Goal: Navigation & Orientation: Understand site structure

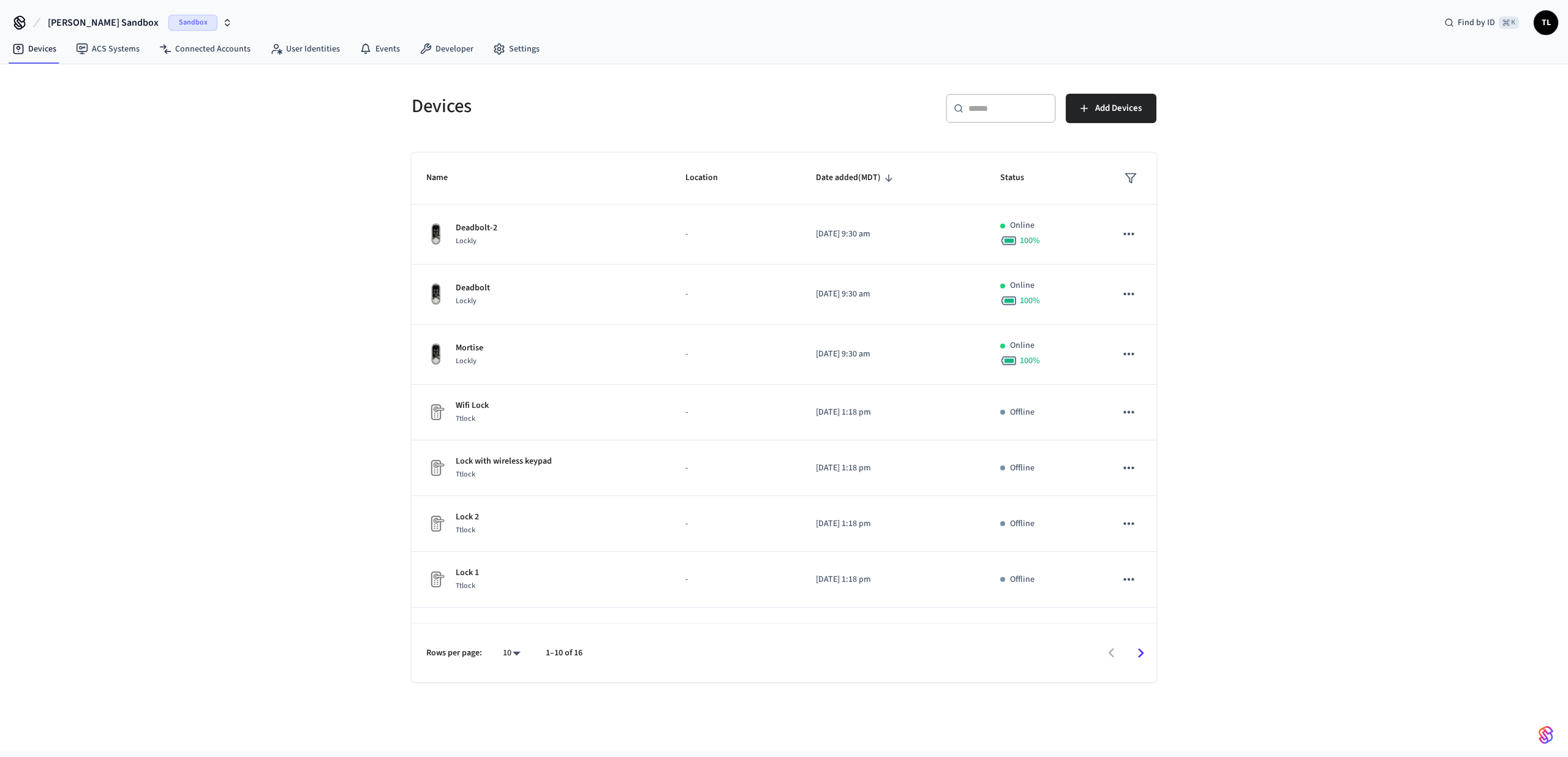
click at [168, 16] on span "Sandbox" at bounding box center [193, 22] width 49 height 16
click at [145, 87] on div "Bundle Package Rooms Production" at bounding box center [104, 79] width 178 height 23
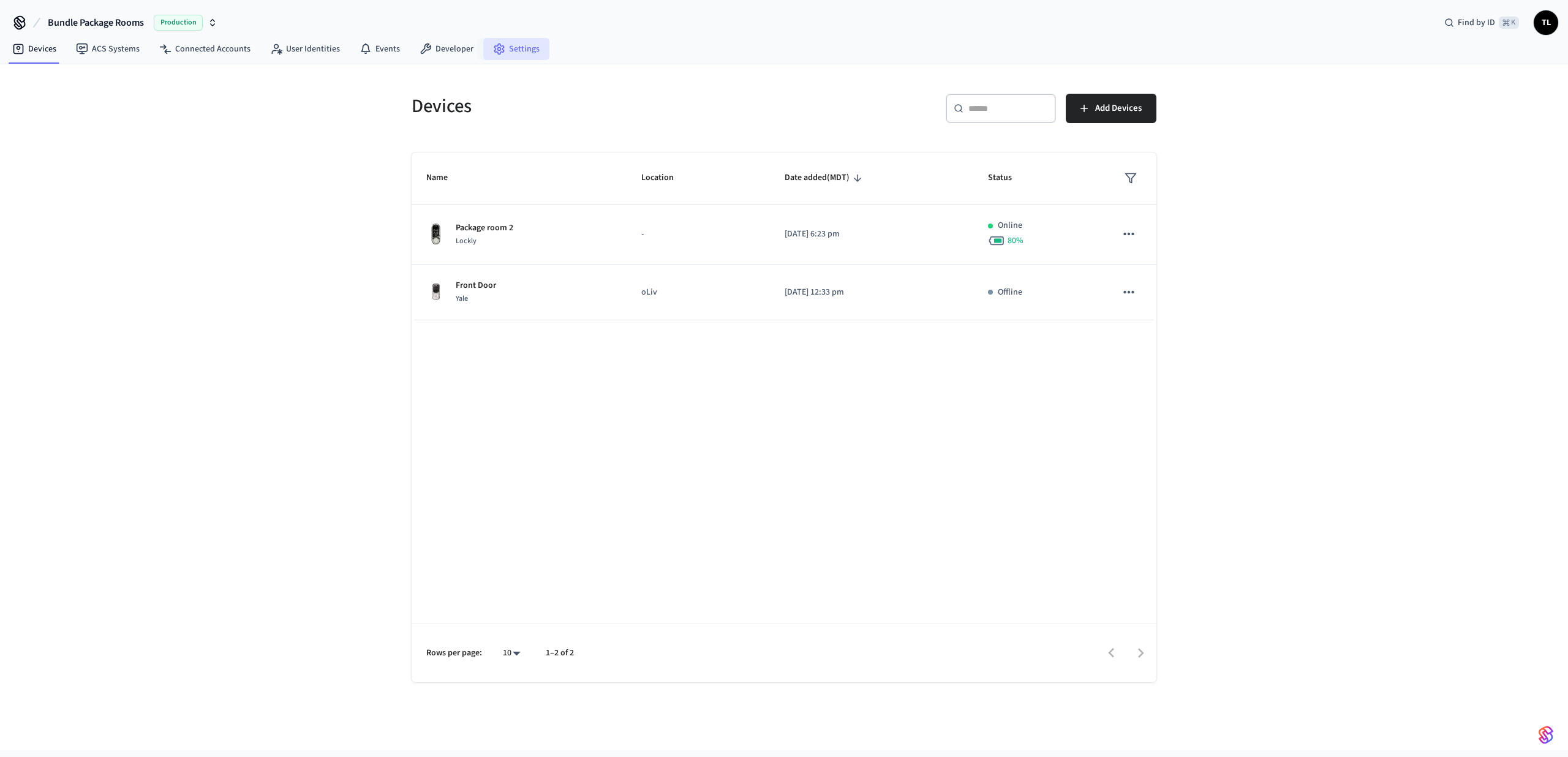
click at [519, 50] on link "Settings" at bounding box center [516, 49] width 66 height 22
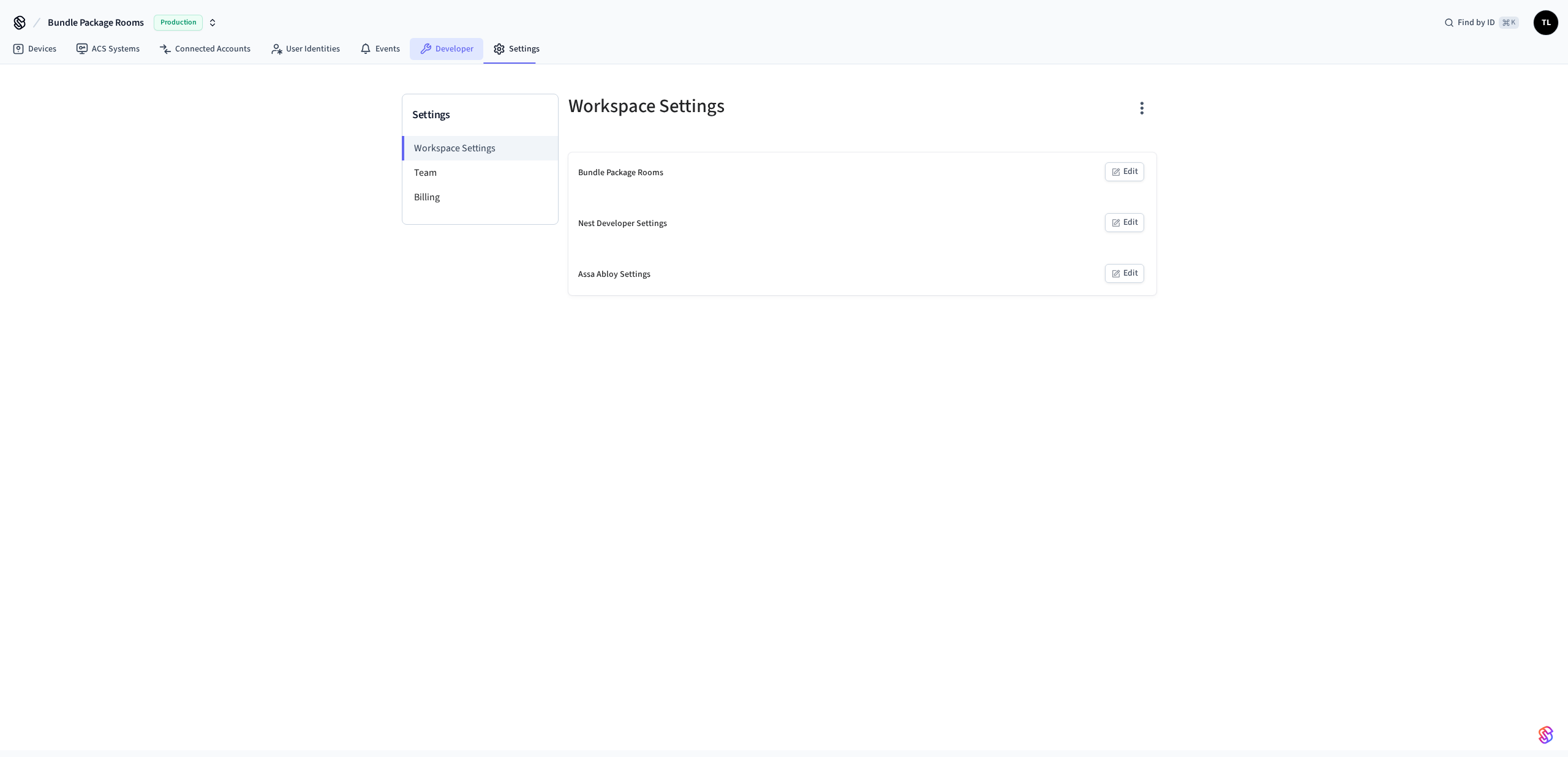
click at [458, 49] on link "Developer" at bounding box center [446, 49] width 73 height 22
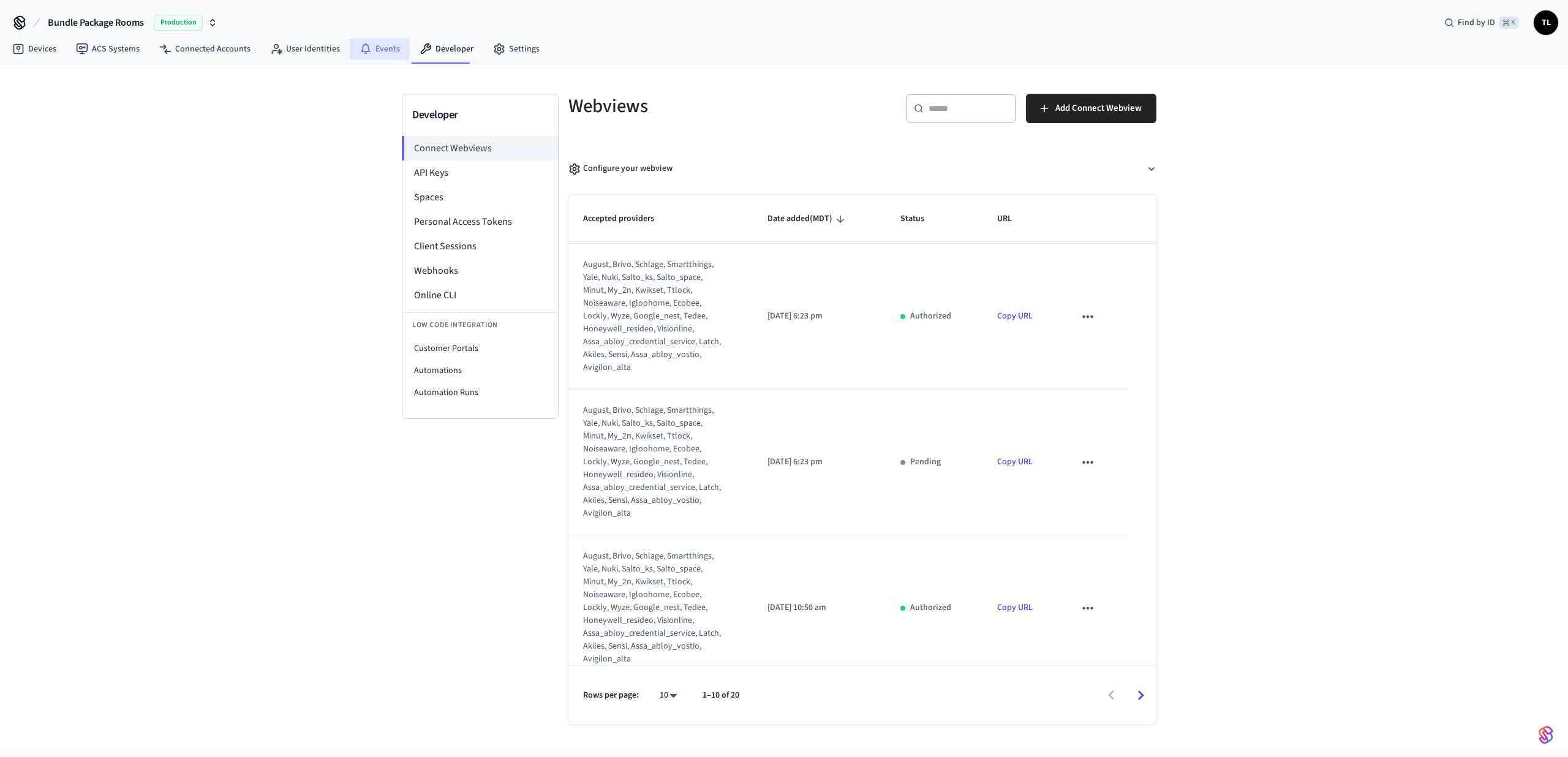
click at [397, 50] on link "Events" at bounding box center [379, 49] width 60 height 22
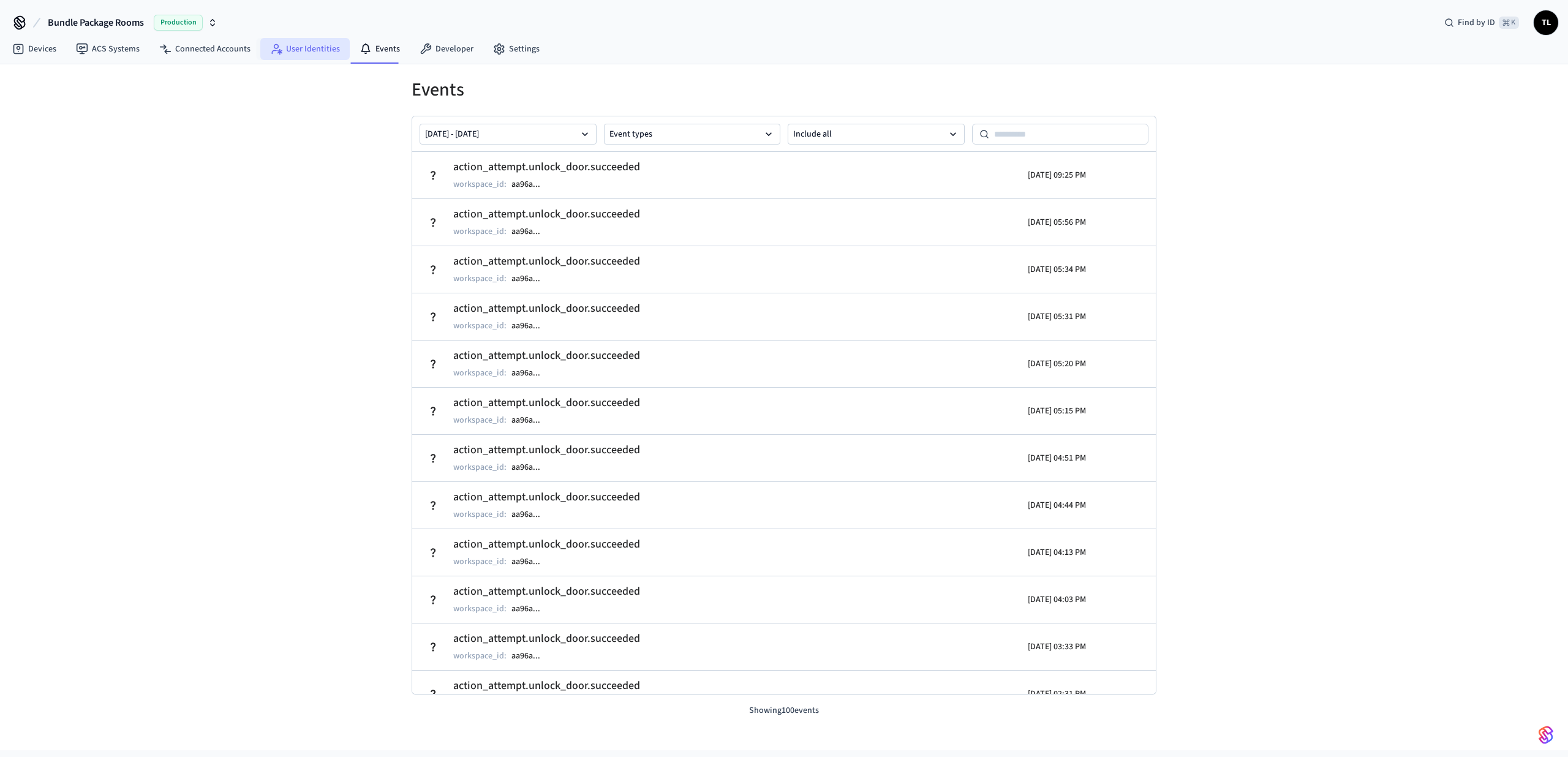
click at [334, 56] on link "User Identities" at bounding box center [304, 49] width 89 height 22
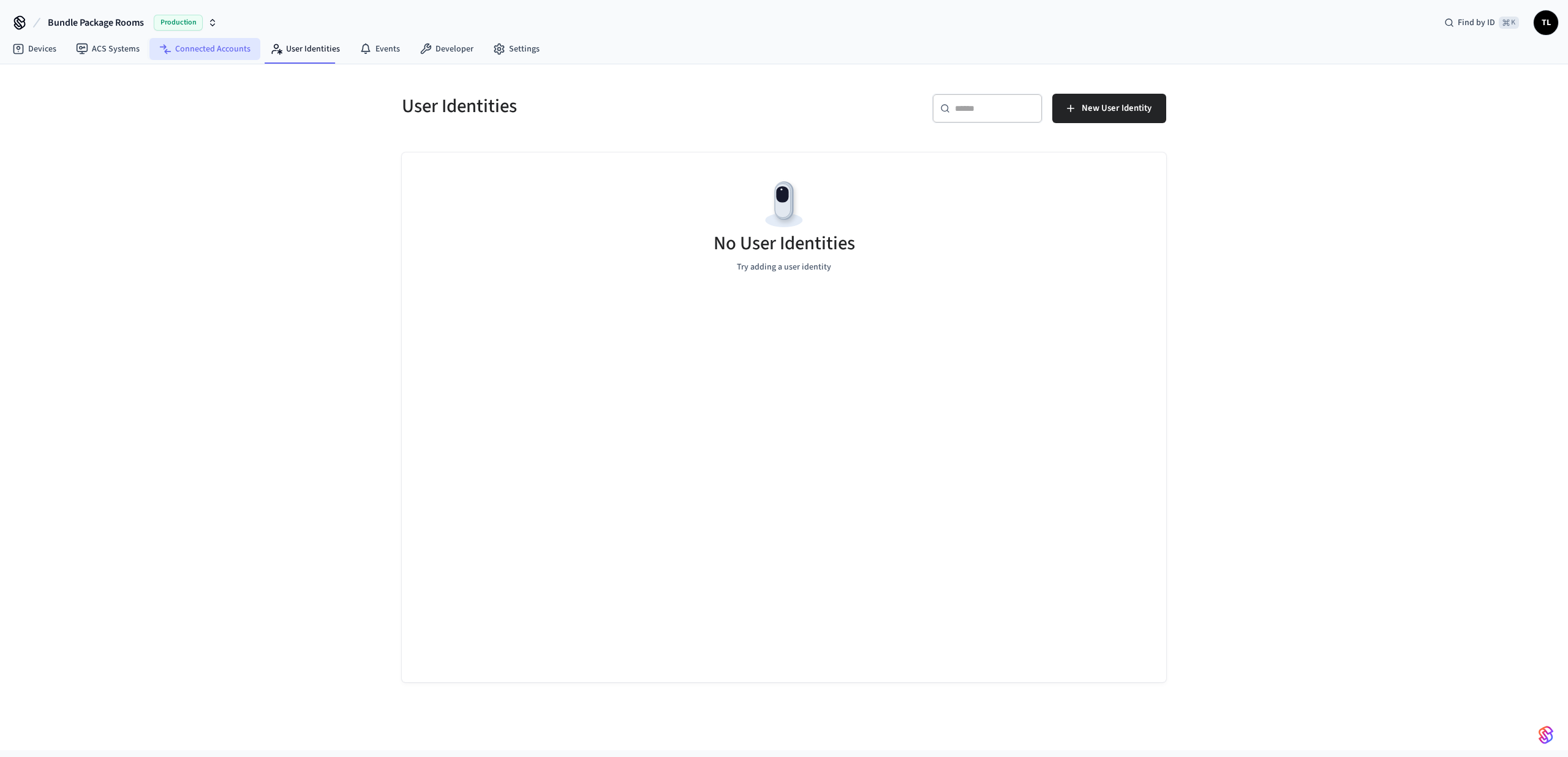
click at [221, 45] on link "Connected Accounts" at bounding box center [204, 49] width 110 height 22
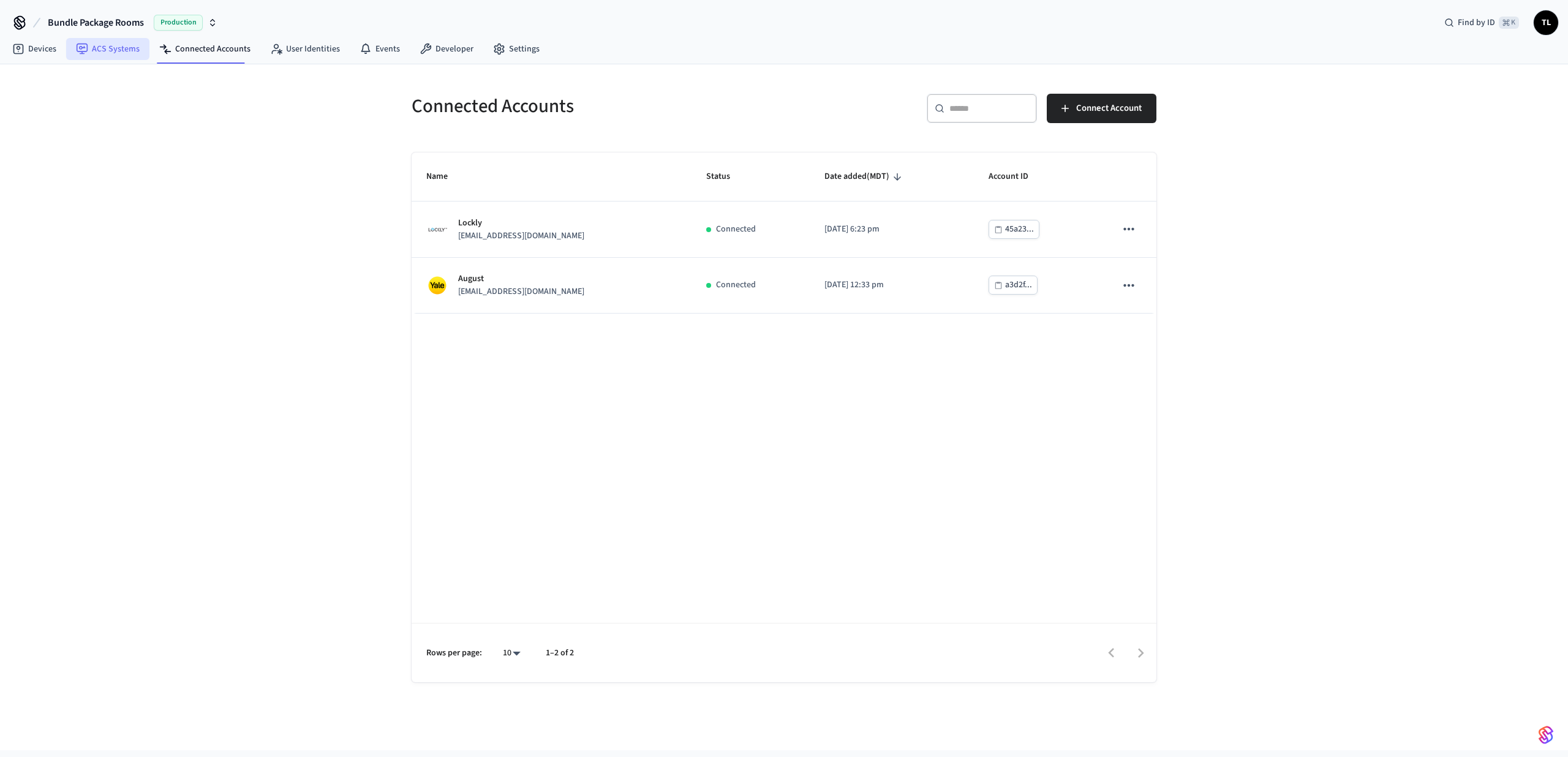
click at [129, 57] on link "ACS Systems" at bounding box center [108, 49] width 83 height 22
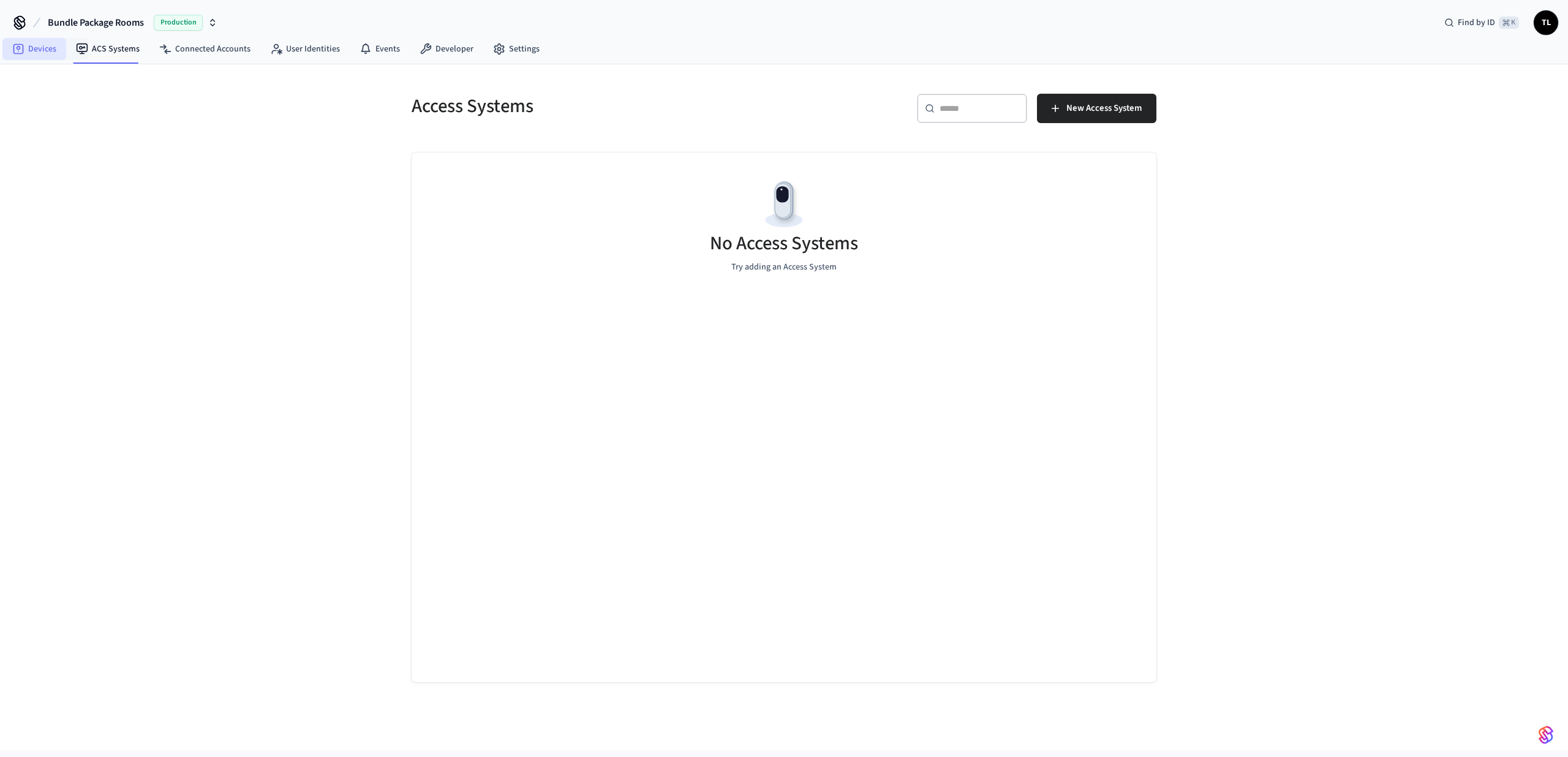
click at [47, 51] on link "Devices" at bounding box center [34, 49] width 64 height 22
